Goal: Task Accomplishment & Management: Complete application form

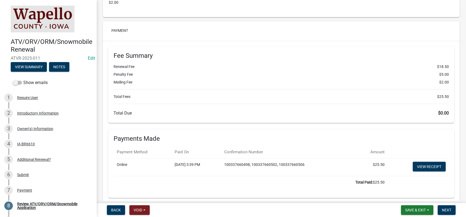
scroll to position [1119, 0]
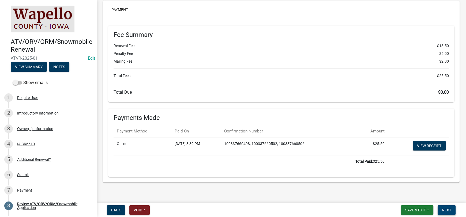
click at [446, 211] on span "Next" at bounding box center [446, 210] width 9 height 4
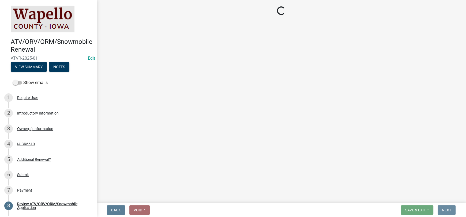
scroll to position [0, 0]
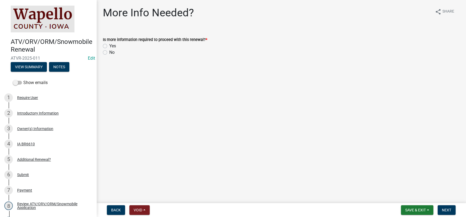
click at [103, 55] on div "No" at bounding box center [281, 52] width 357 height 6
click at [109, 53] on label "No" at bounding box center [111, 52] width 5 height 6
click at [109, 53] on input "No" at bounding box center [110, 50] width 3 height 3
radio input "true"
click at [447, 210] on span "Next" at bounding box center [446, 210] width 9 height 4
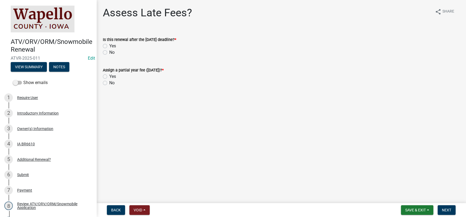
click at [109, 51] on label "No" at bounding box center [111, 52] width 5 height 6
click at [109, 51] on input "No" at bounding box center [110, 50] width 3 height 3
radio input "true"
click at [109, 83] on label "No" at bounding box center [111, 83] width 5 height 6
click at [109, 83] on input "No" at bounding box center [110, 81] width 3 height 3
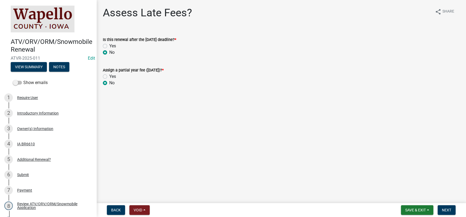
radio input "true"
click at [452, 208] on button "Next" at bounding box center [447, 211] width 18 height 10
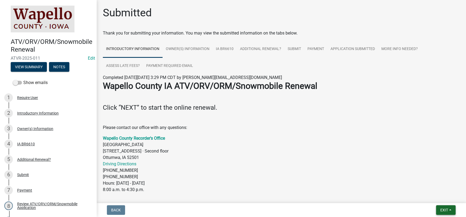
click at [446, 212] on span "Exit" at bounding box center [445, 210] width 8 height 4
click at [328, 176] on p "Wapello County Recorder's Office [GEOGRAPHIC_DATA] [STREET_ADDRESS] · [GEOGRAPH…" at bounding box center [281, 164] width 357 height 58
click at [33, 69] on button "View Summary" at bounding box center [29, 67] width 36 height 10
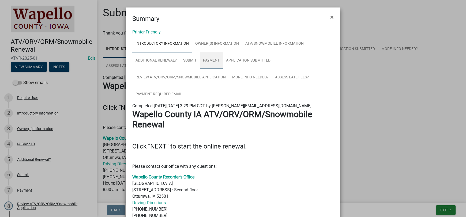
click at [202, 63] on link "Payment" at bounding box center [211, 60] width 23 height 17
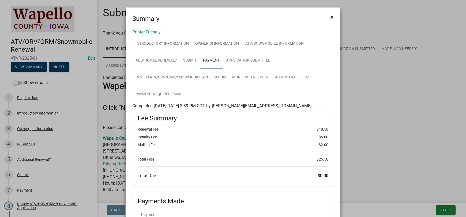
click at [328, 18] on button "×" at bounding box center [332, 17] width 12 height 15
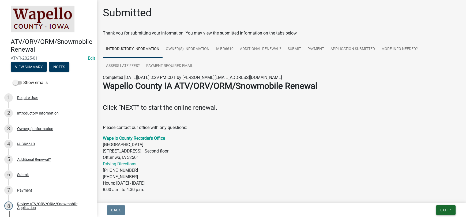
click at [448, 207] on button "Exit" at bounding box center [446, 211] width 20 height 10
drag, startPoint x: 354, startPoint y: 162, endPoint x: 351, endPoint y: 136, distance: 26.0
click at [354, 161] on p "Wapello County Recorder's Office [GEOGRAPHIC_DATA] [STREET_ADDRESS] · [GEOGRAPH…" at bounding box center [281, 164] width 357 height 58
click at [345, 47] on link "Application Submitted" at bounding box center [352, 49] width 51 height 17
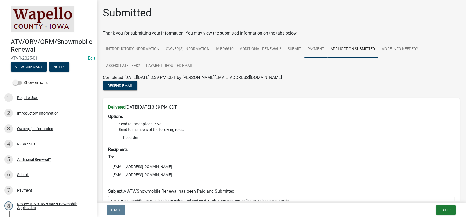
click at [314, 51] on link "Payment" at bounding box center [315, 49] width 23 height 17
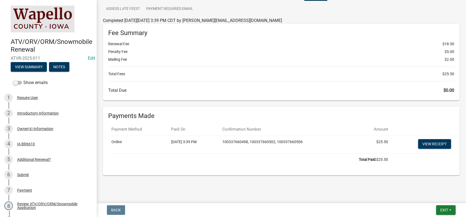
scroll to position [58, 0]
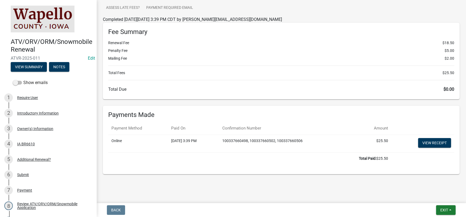
click at [54, 18] on img at bounding box center [43, 19] width 64 height 27
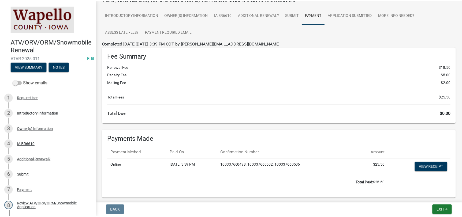
scroll to position [0, 0]
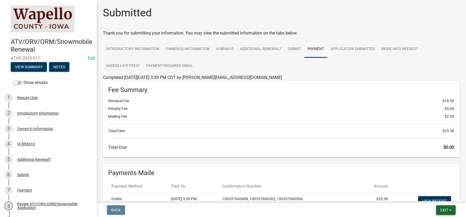
click at [449, 212] on button "Exit" at bounding box center [446, 211] width 20 height 10
click at [443, 198] on button "Save & Exit" at bounding box center [434, 196] width 43 height 13
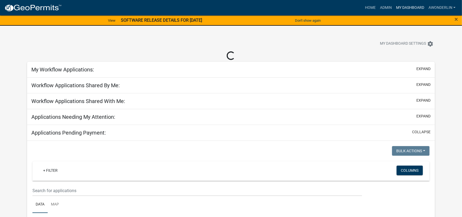
click at [411, 8] on link "My Dashboard" at bounding box center [410, 8] width 32 height 10
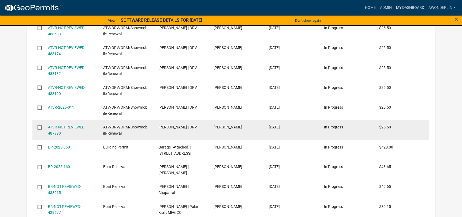
scroll to position [486, 0]
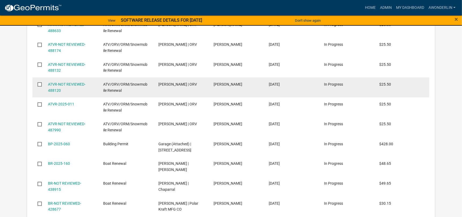
drag, startPoint x: 200, startPoint y: 83, endPoint x: 201, endPoint y: 81, distance: 2.9
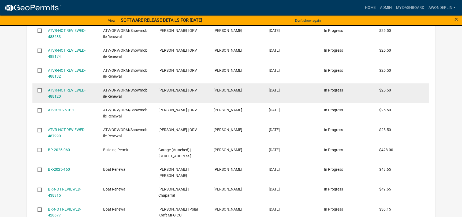
scroll to position [433, 0]
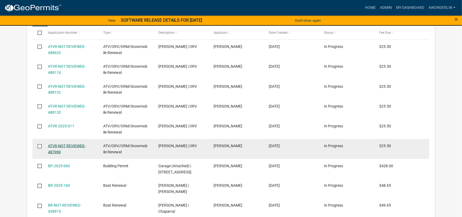
click at [59, 146] on link "ATVR-NOT REVIEWED-487990" at bounding box center [67, 149] width 38 height 10
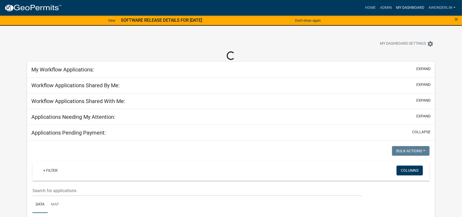
click at [407, 5] on link "My Dashboard" at bounding box center [410, 8] width 32 height 10
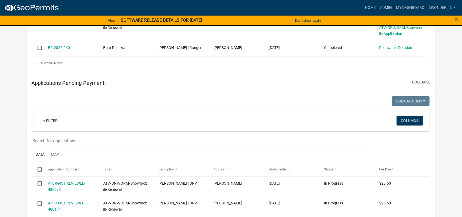
scroll to position [295, 0]
click at [421, 82] on button "collapse" at bounding box center [421, 83] width 18 height 6
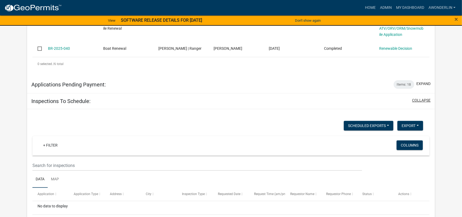
click at [426, 99] on button "collapse" at bounding box center [421, 101] width 18 height 6
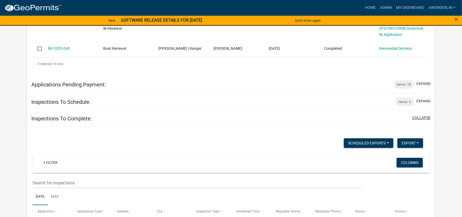
click at [421, 115] on button "collapse" at bounding box center [421, 118] width 18 height 6
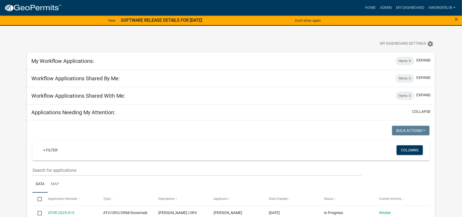
scroll to position [0, 0]
click at [424, 110] on button "collapse" at bounding box center [421, 112] width 18 height 6
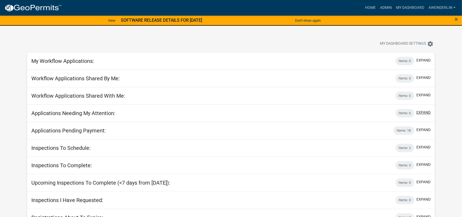
click at [424, 110] on button "expand" at bounding box center [423, 113] width 14 height 6
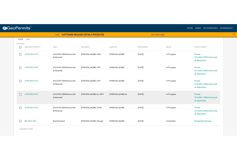
scroll to position [161, 0]
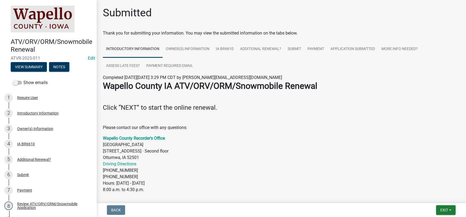
scroll to position [147, 0]
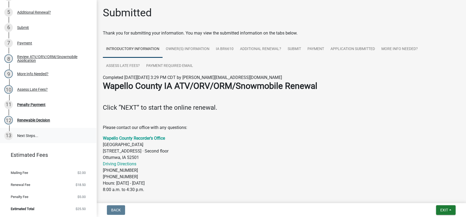
click at [22, 137] on link "13 Next Steps..." at bounding box center [48, 136] width 96 height 16
click at [24, 135] on link "13 Next Steps..." at bounding box center [48, 136] width 96 height 16
click at [28, 120] on div "Renewable Decision" at bounding box center [33, 120] width 33 height 4
